Goal: Information Seeking & Learning: Learn about a topic

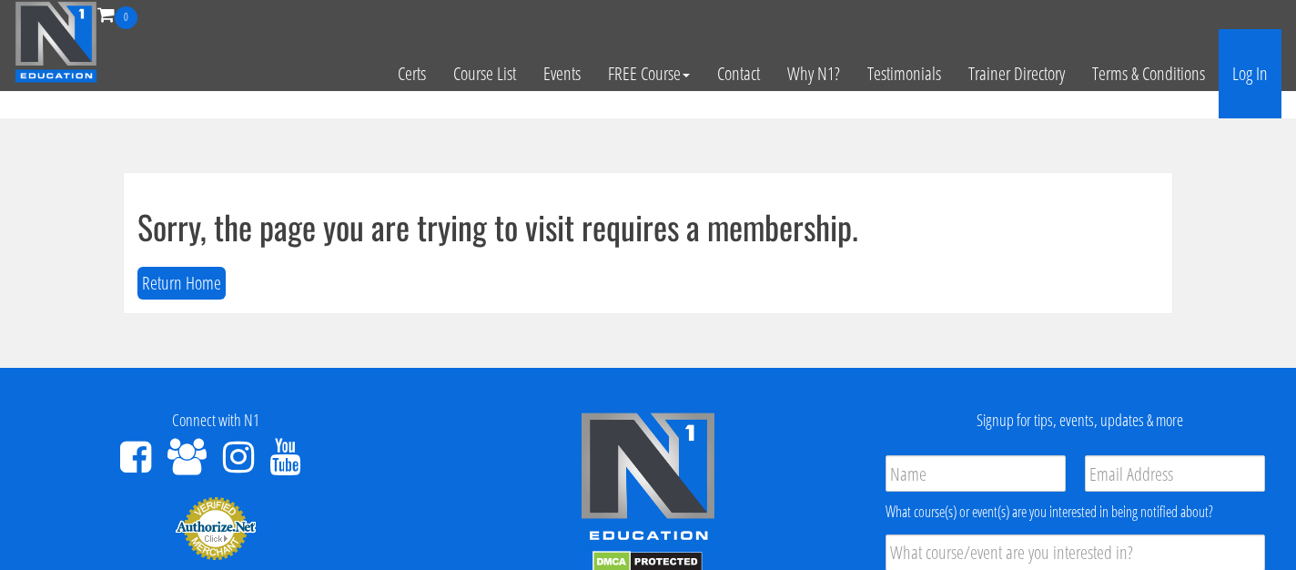
click at [1266, 81] on link "Log In" at bounding box center [1249, 73] width 63 height 89
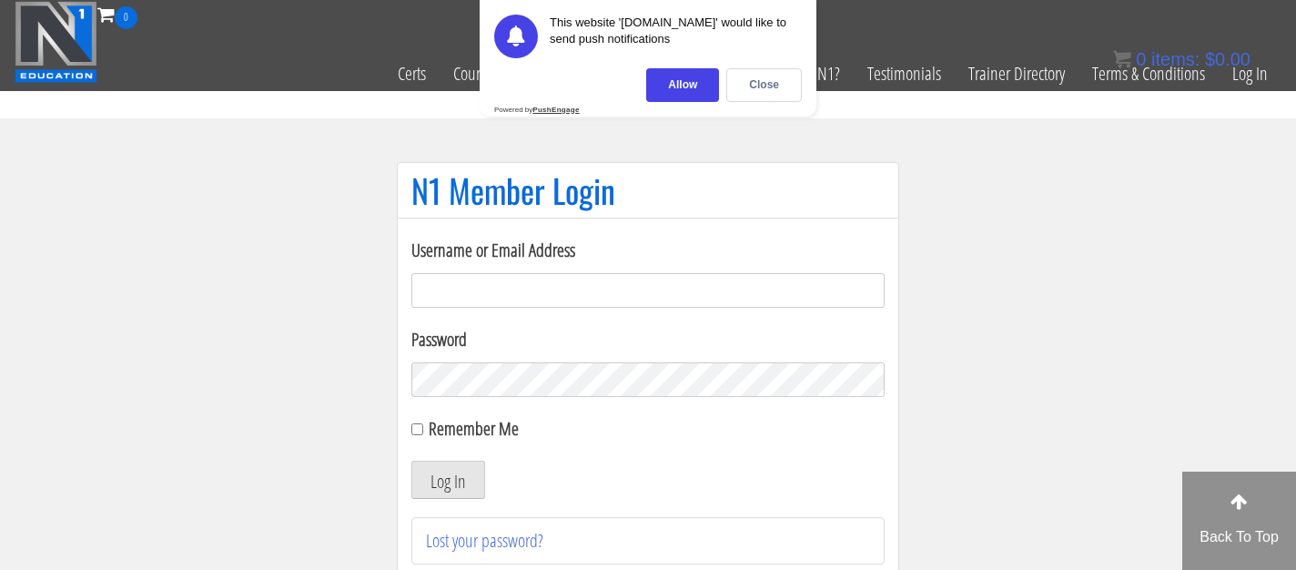
click at [794, 296] on input "Username or Email Address" at bounding box center [647, 290] width 473 height 35
type input "[EMAIL_ADDRESS][DOMAIN_NAME]"
click at [453, 485] on button "Log In" at bounding box center [448, 479] width 74 height 38
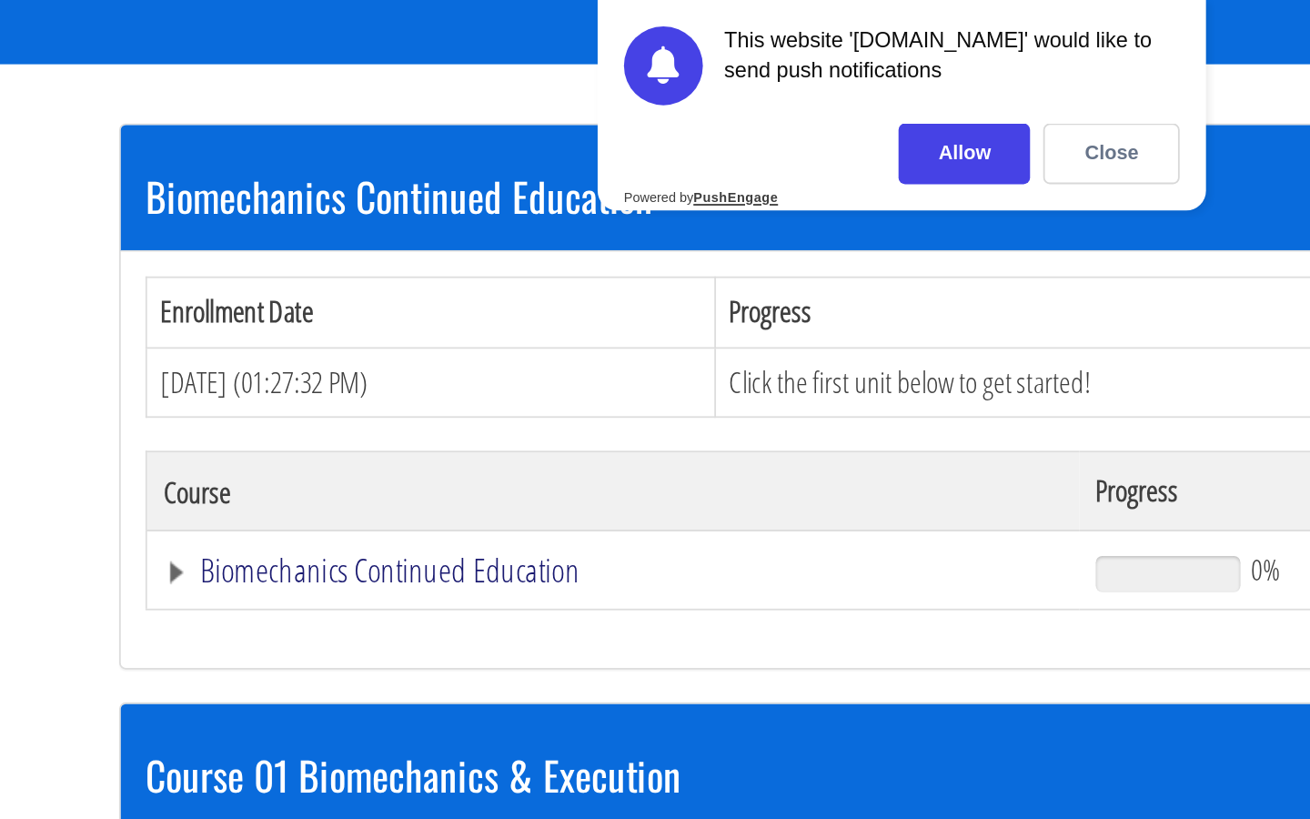
scroll to position [318, 0]
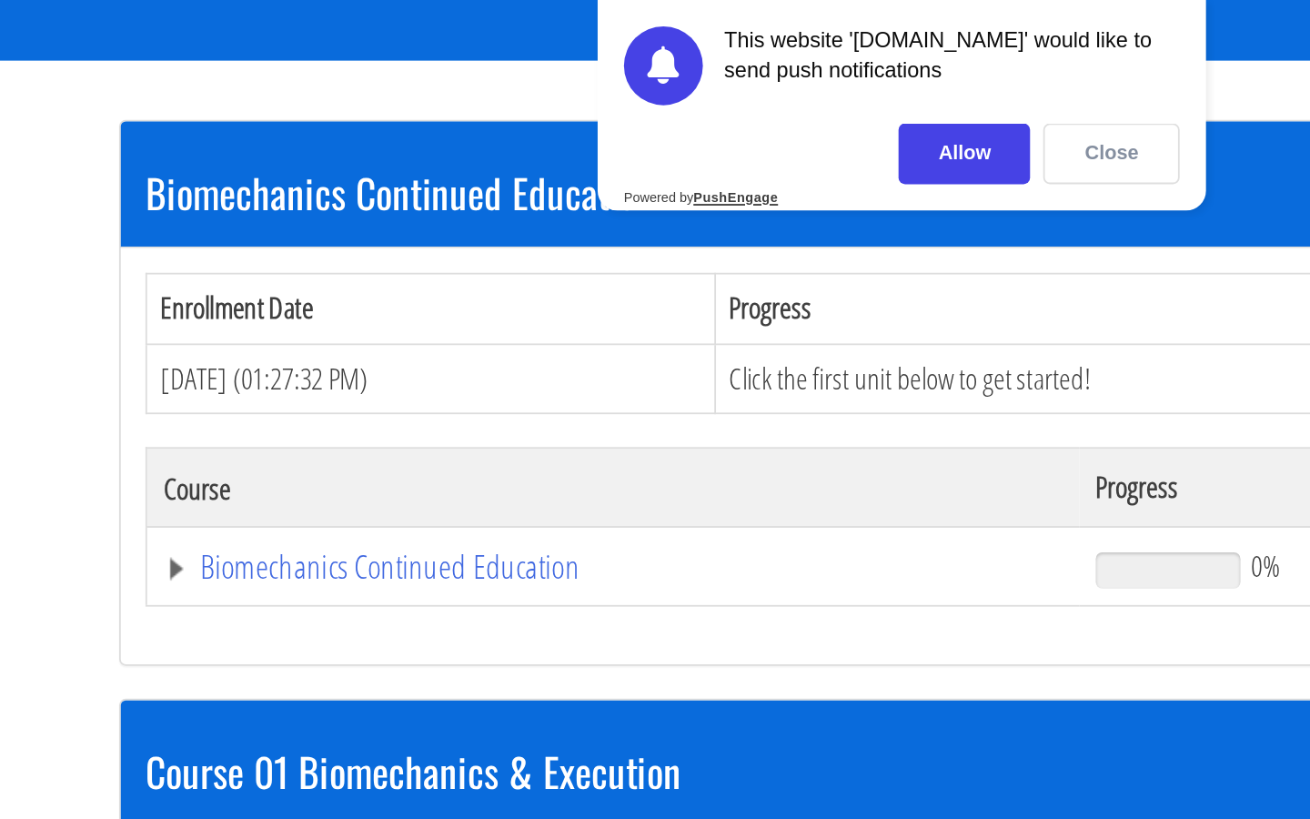
click at [766, 89] on div "Close" at bounding box center [771, 85] width 76 height 34
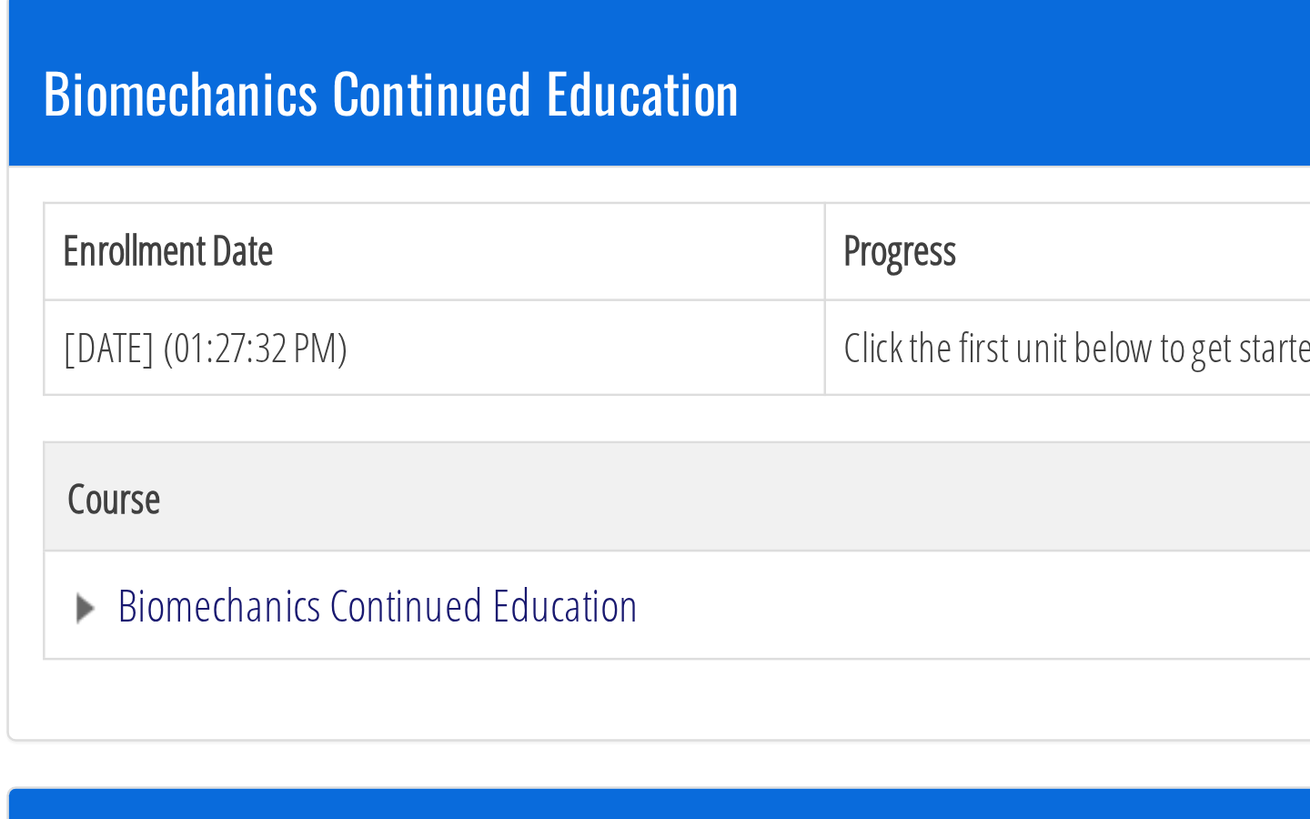
click at [368, 318] on link "Biomechanics Continued Education" at bounding box center [496, 314] width 498 height 18
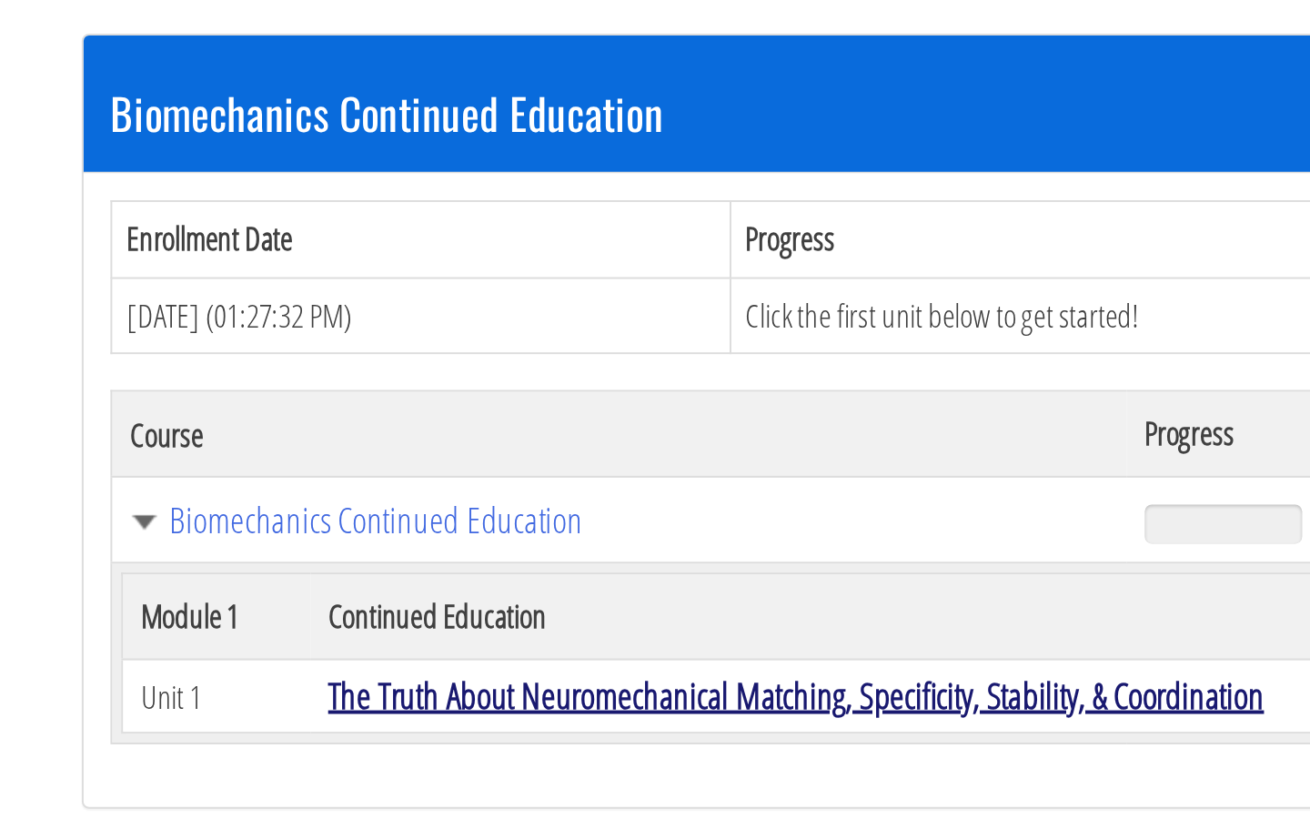
click at [368, 402] on link "The Truth About Neuromechanical Matching, Specificity, Stability, & Coordination" at bounding box center [586, 402] width 476 height 25
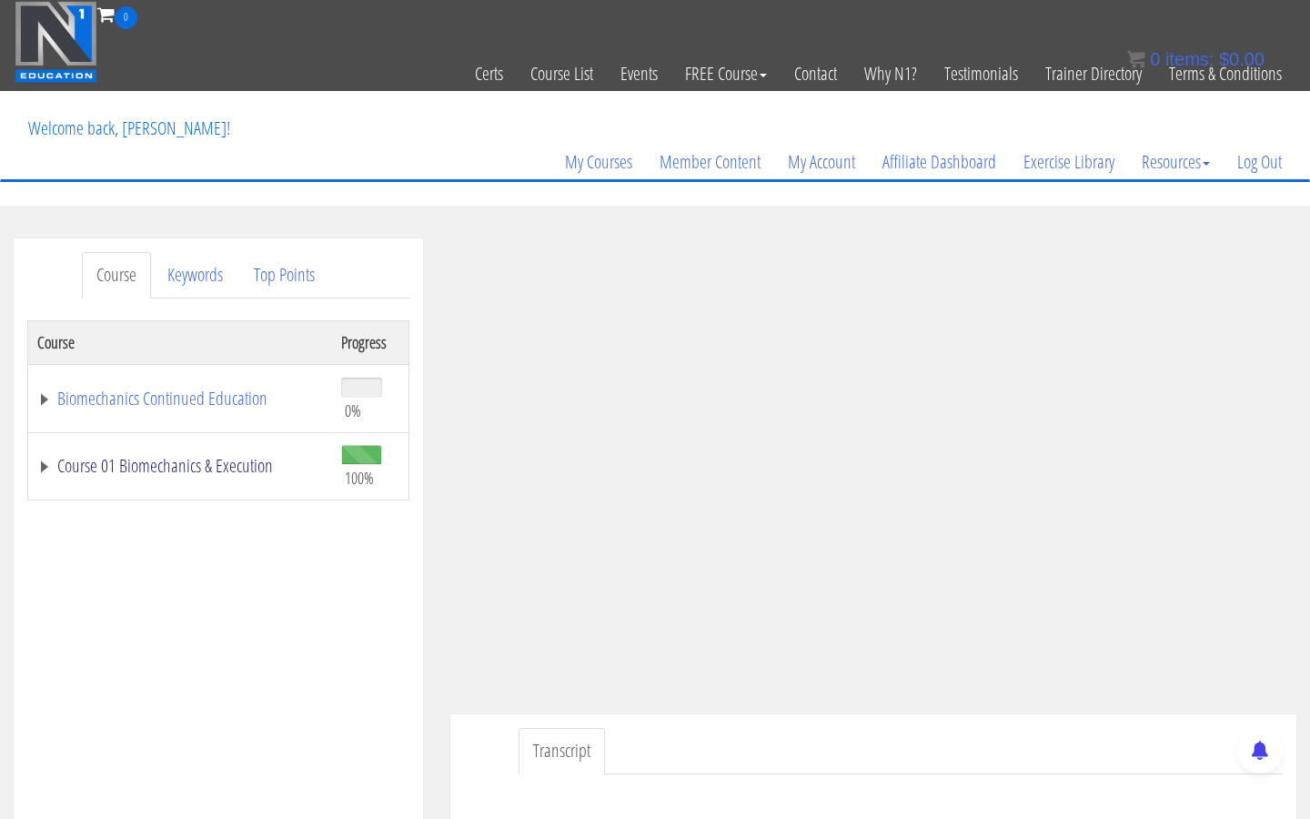
click at [127, 462] on link "Course 01 Biomechanics & Execution" at bounding box center [180, 466] width 286 height 18
